Goal: Book appointment/travel/reservation

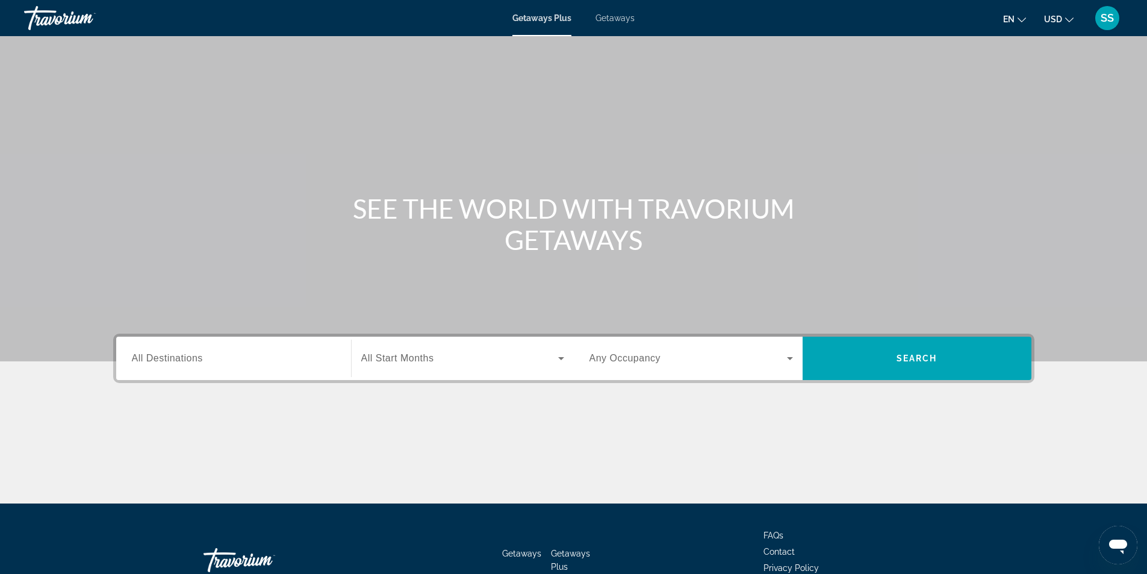
click at [206, 358] on input "Destination All Destinations" at bounding box center [234, 359] width 204 height 14
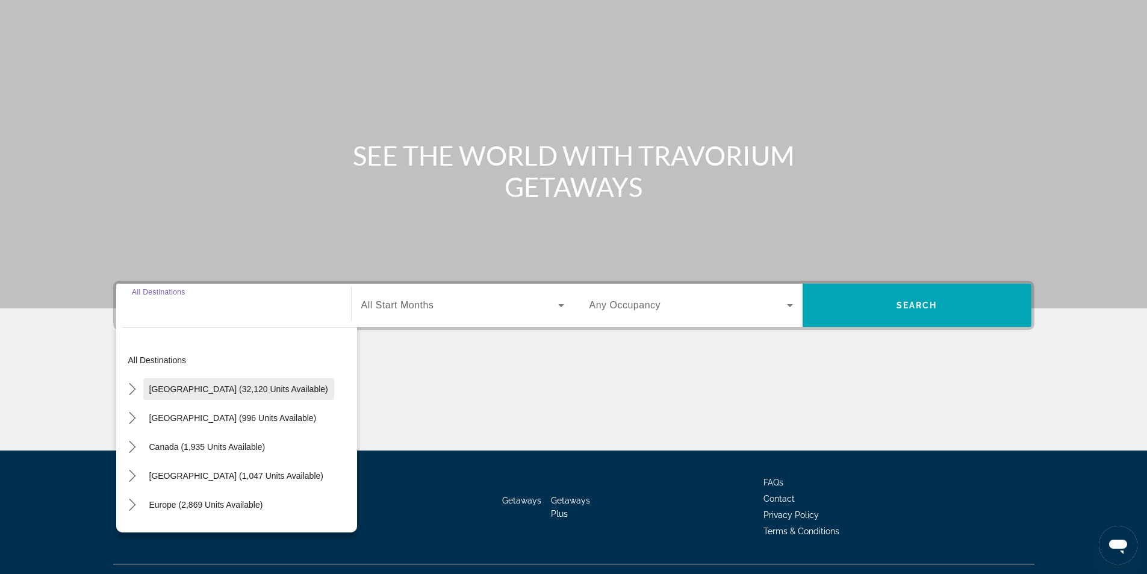
scroll to position [77, 0]
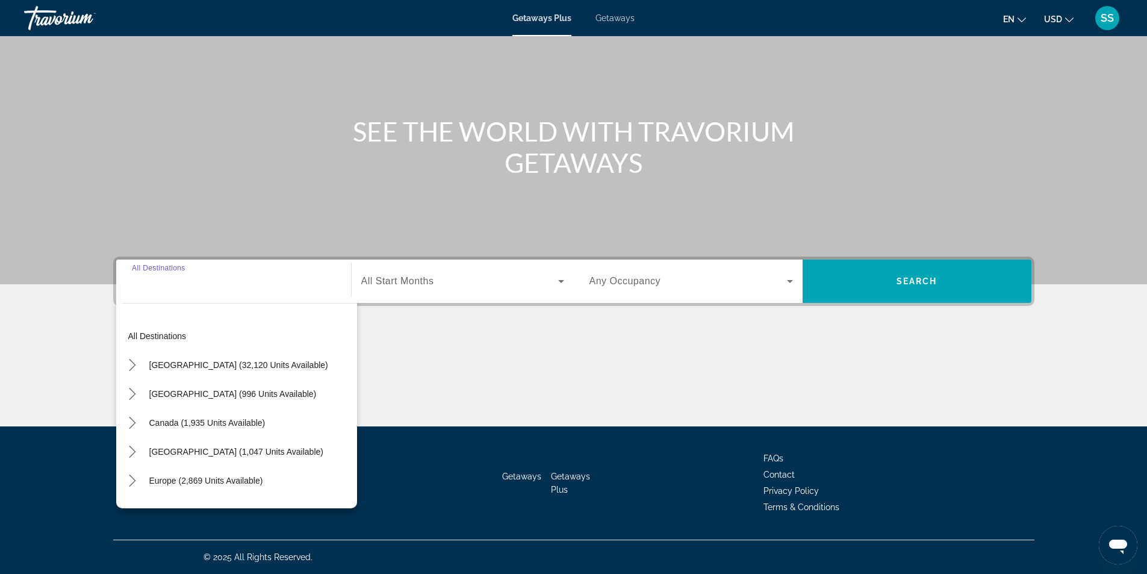
click at [201, 288] on input "Destination All Destinations" at bounding box center [234, 282] width 204 height 14
click at [139, 424] on mat-icon "Toggle Canada (1,935 units available) submenu" at bounding box center [132, 422] width 21 height 21
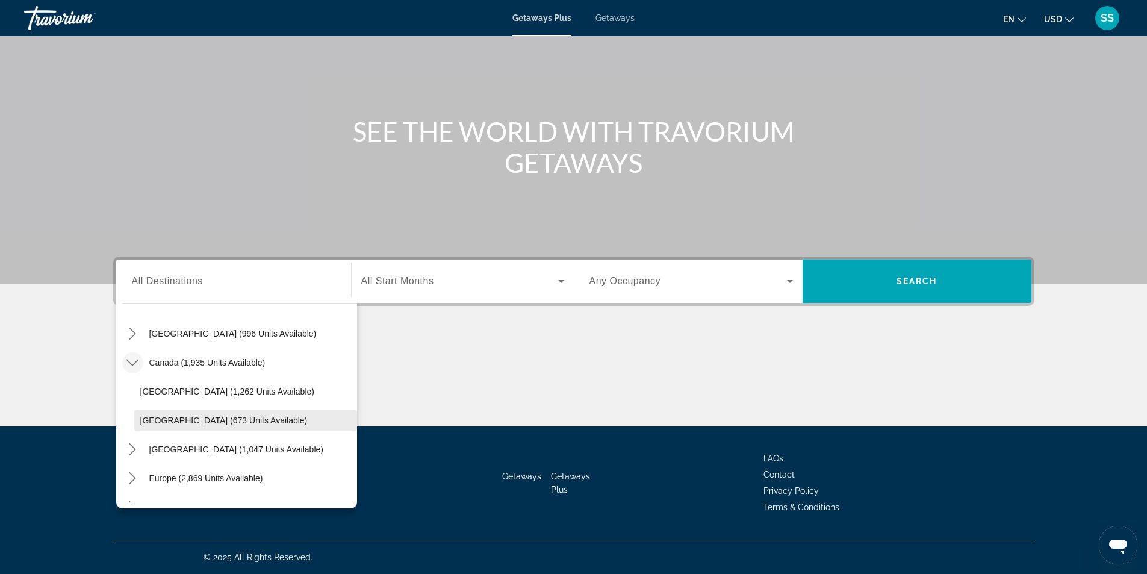
click at [208, 417] on span "[GEOGRAPHIC_DATA] (673 units available)" at bounding box center [223, 420] width 167 height 10
type input "**********"
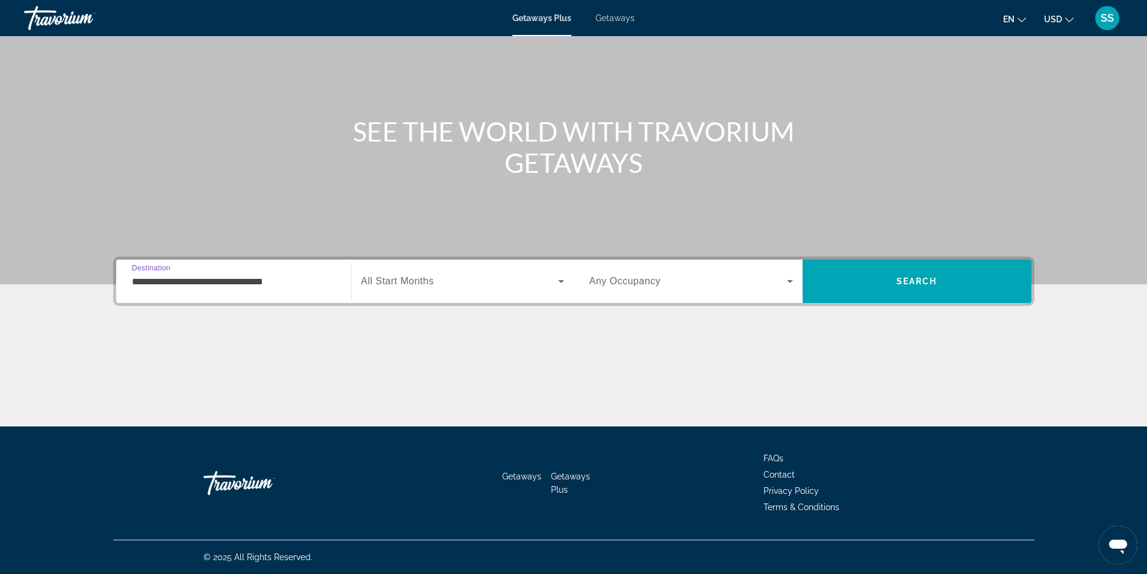
click at [465, 285] on span "Search widget" at bounding box center [459, 281] width 197 height 14
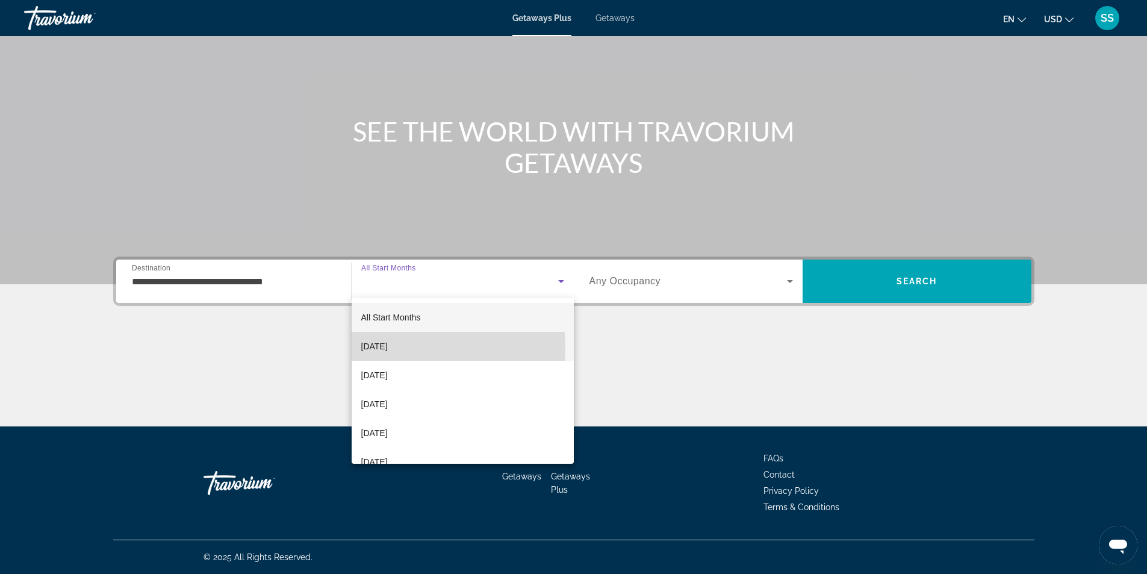
click at [388, 347] on span "[DATE]" at bounding box center [374, 346] width 26 height 14
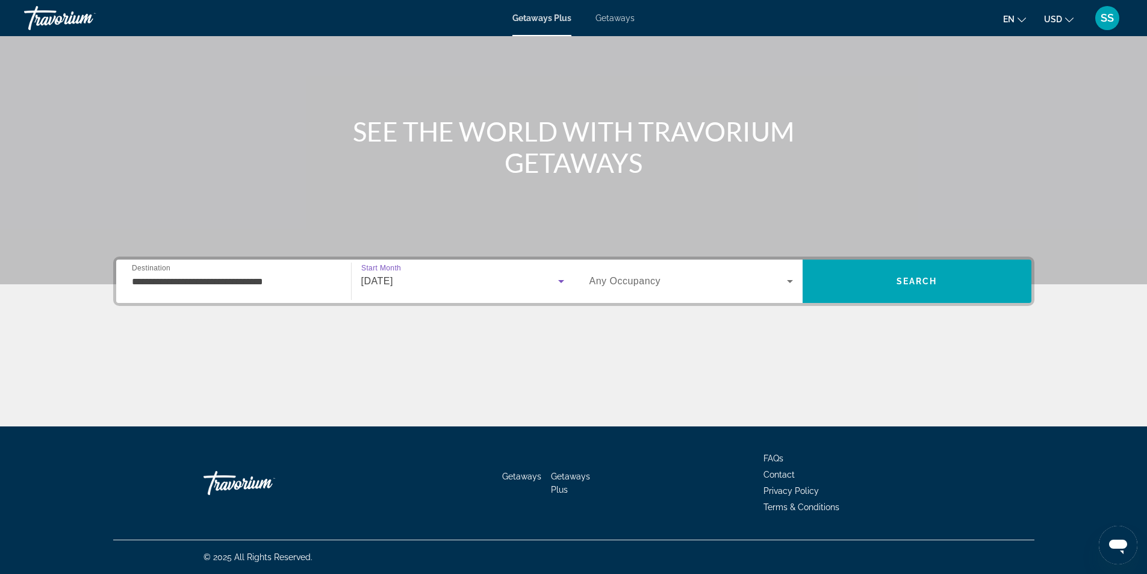
click at [685, 290] on div "Search widget" at bounding box center [692, 281] width 204 height 34
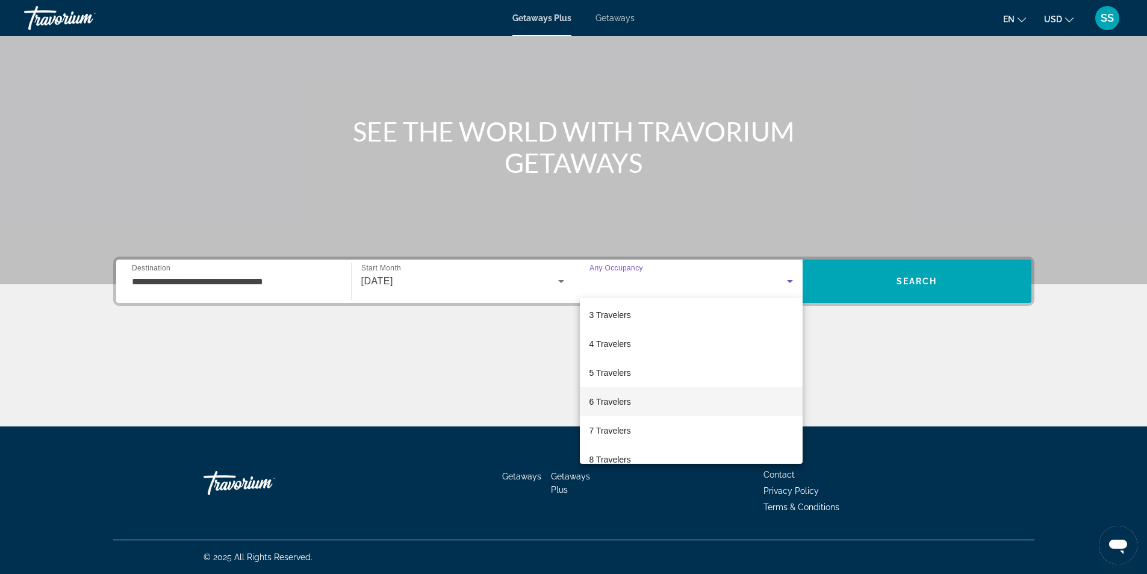
click at [619, 399] on span "6 Travelers" at bounding box center [611, 401] width 42 height 14
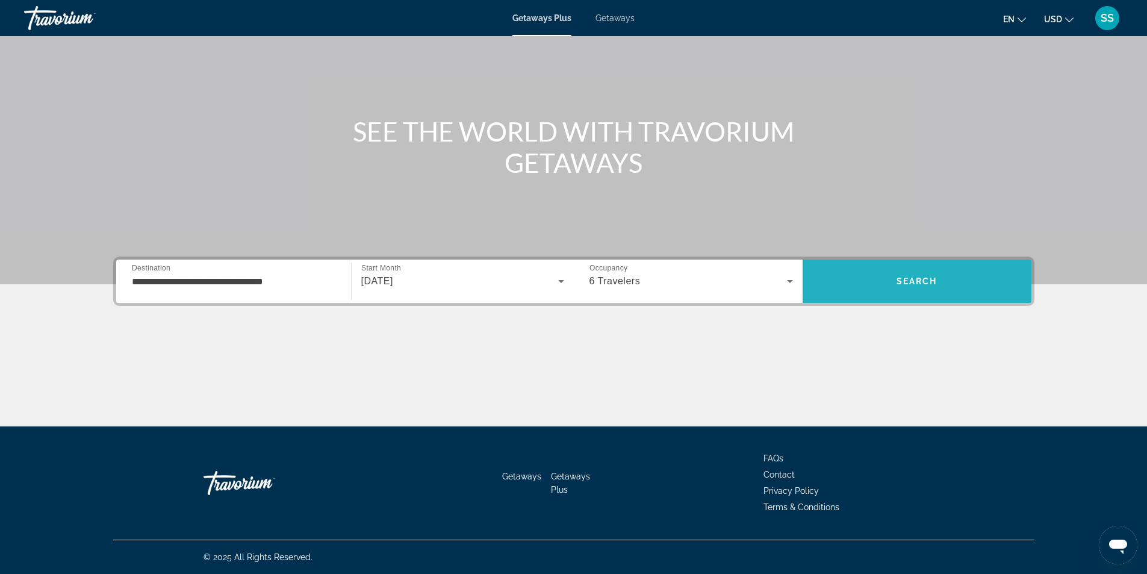
click at [889, 288] on span "Search" at bounding box center [917, 281] width 229 height 29
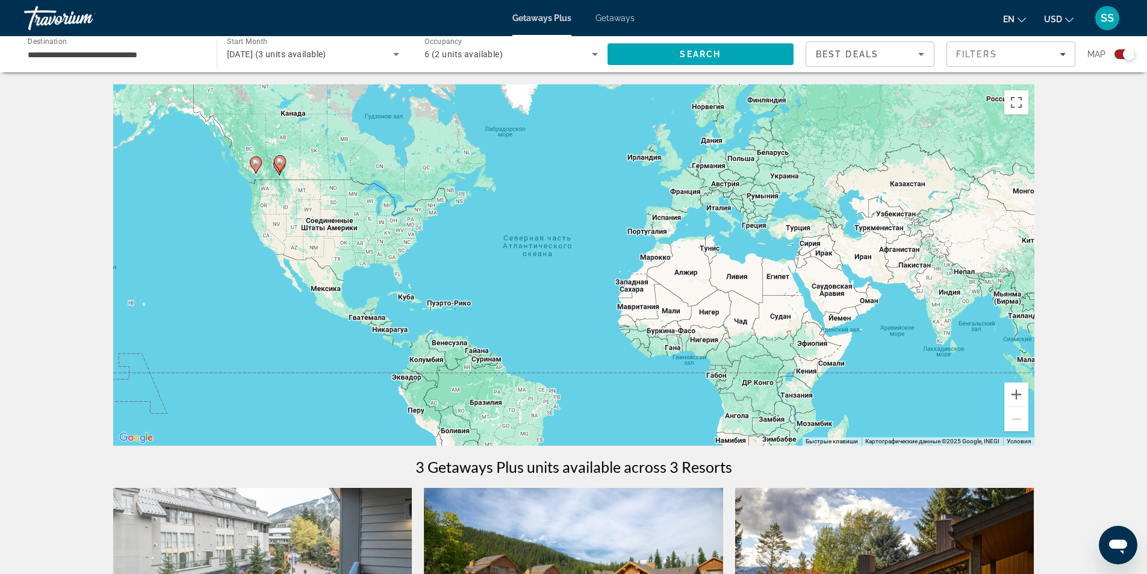
click at [122, 59] on input "**********" at bounding box center [114, 55] width 173 height 14
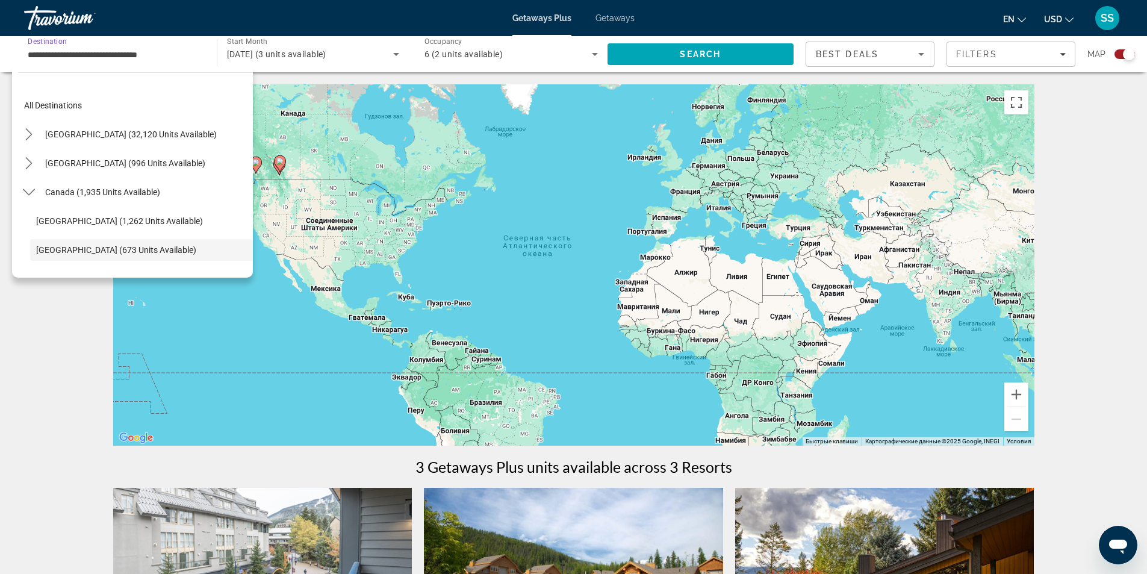
scroll to position [72, 0]
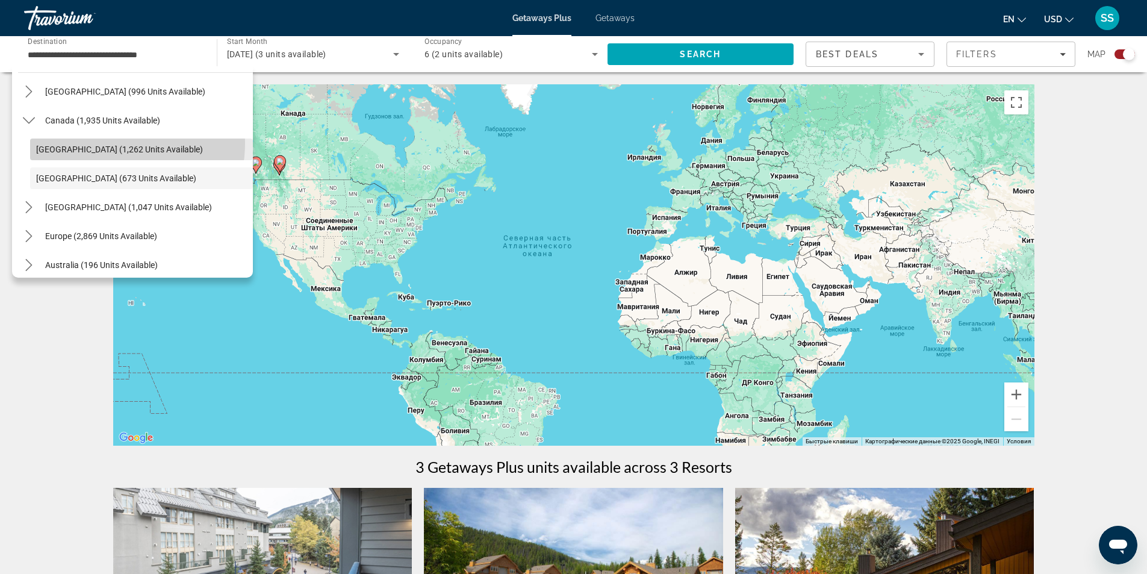
click at [99, 143] on span "Select destination: Eastern Canada (1,262 units available)" at bounding box center [141, 149] width 223 height 29
type input "**********"
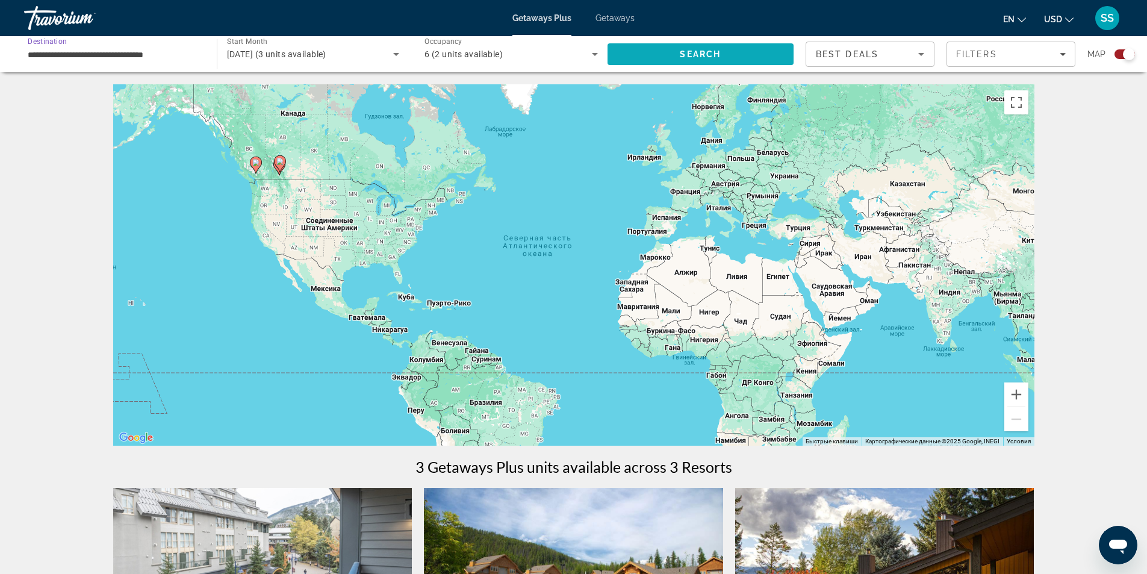
click at [643, 55] on span "Search" at bounding box center [701, 54] width 187 height 29
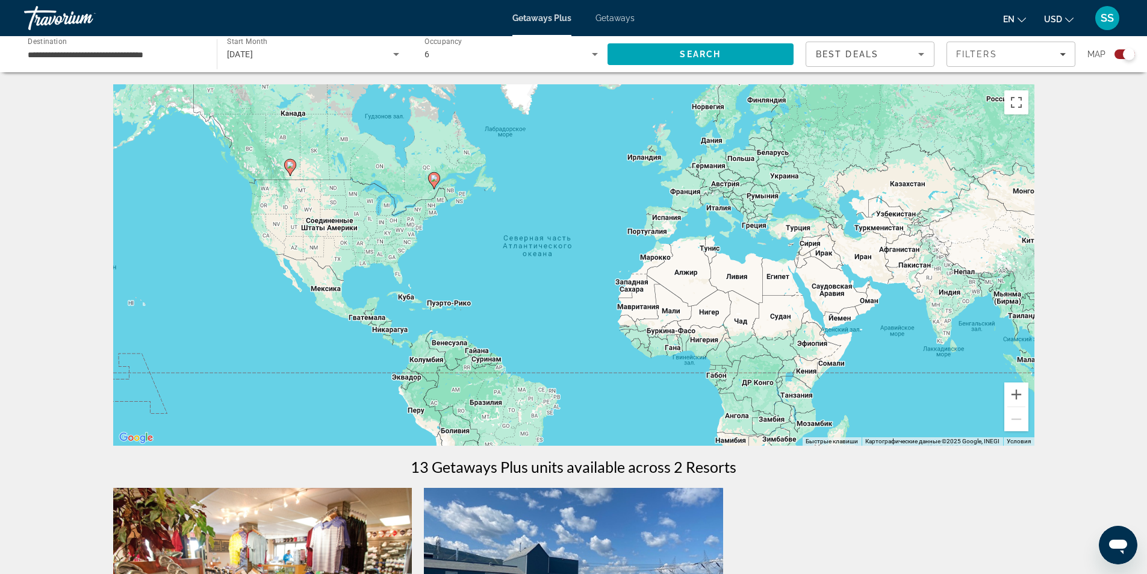
click at [424, 183] on div "Чтобы активировать перетаскивание с помощью клавиатуры, нажмите Alt + Ввод. Пос…" at bounding box center [573, 264] width 921 height 361
click at [424, 190] on div "Чтобы активировать перетаскивание с помощью клавиатуры, нажмите Alt + Ввод. Пос…" at bounding box center [573, 264] width 921 height 361
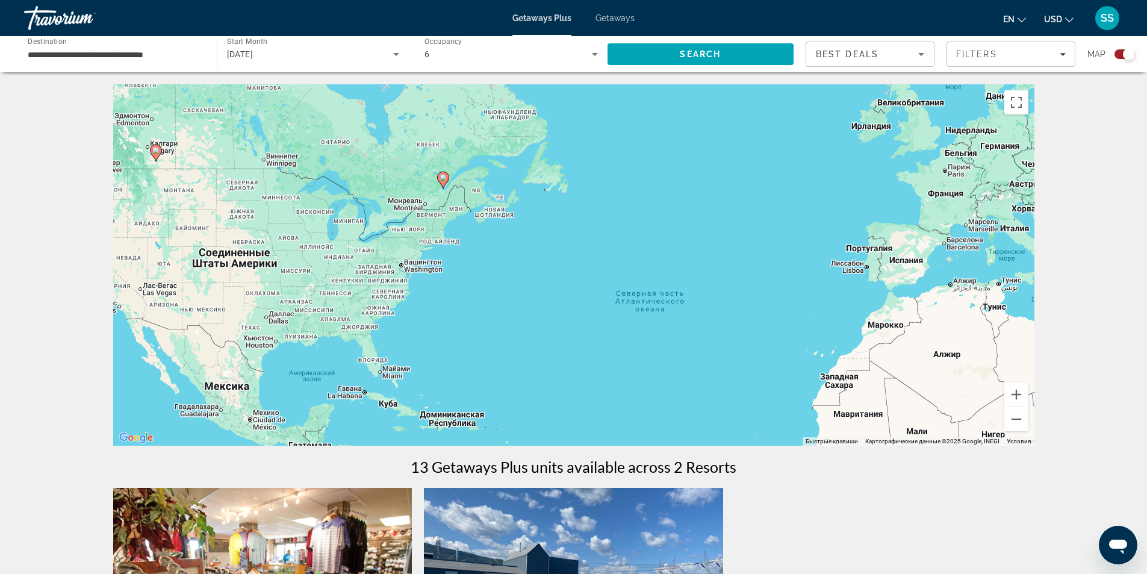
click at [438, 196] on div "Чтобы активировать перетаскивание с помощью клавиатуры, нажмите Alt + Ввод. Пос…" at bounding box center [573, 264] width 921 height 361
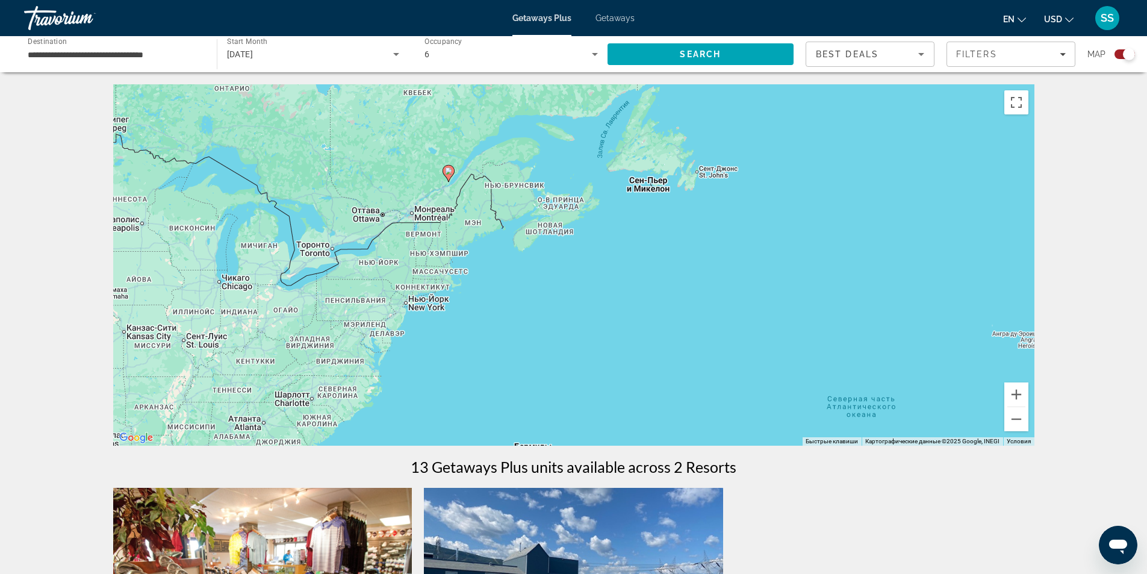
click at [428, 196] on div "Чтобы активировать перетаскивание с помощью клавиатуры, нажмите Alt + Ввод. Пос…" at bounding box center [573, 264] width 921 height 361
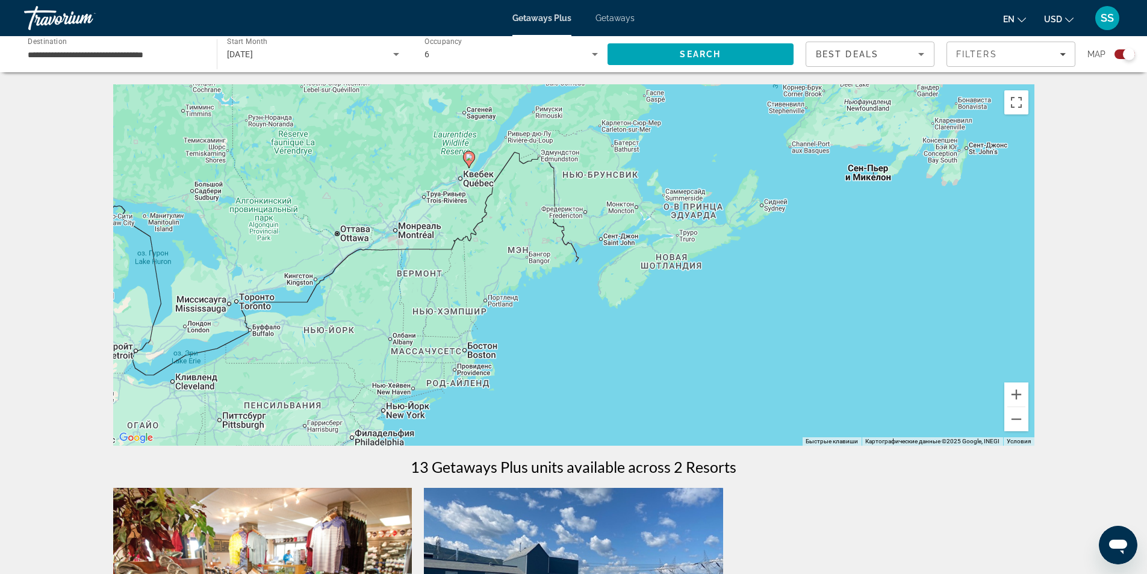
click at [67, 50] on input "**********" at bounding box center [114, 55] width 173 height 14
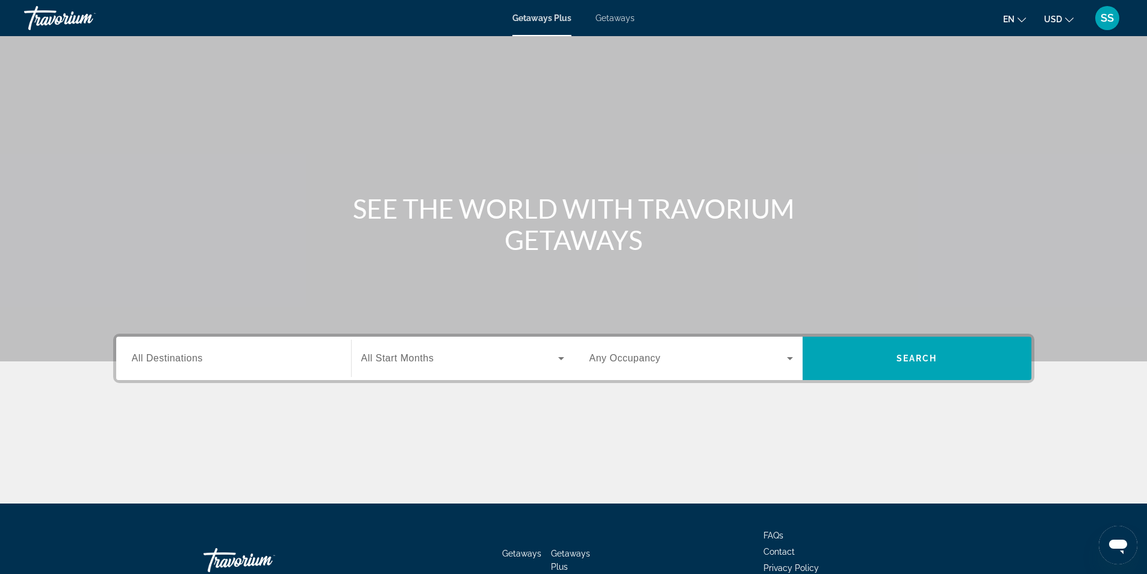
click at [58, 14] on div "Travorium" at bounding box center [84, 17] width 120 height 31
